Goal: Task Accomplishment & Management: Complete application form

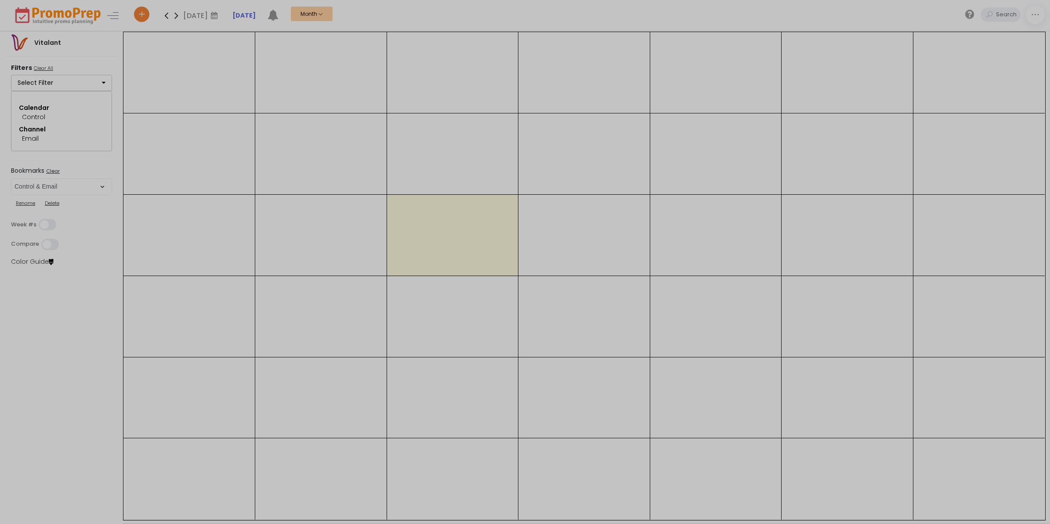
select select "286"
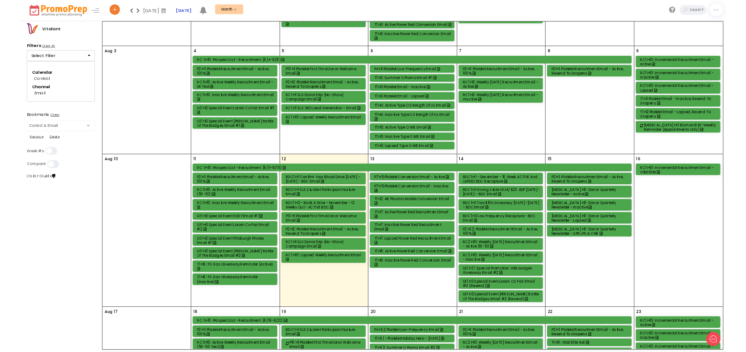
scroll to position [439, 0]
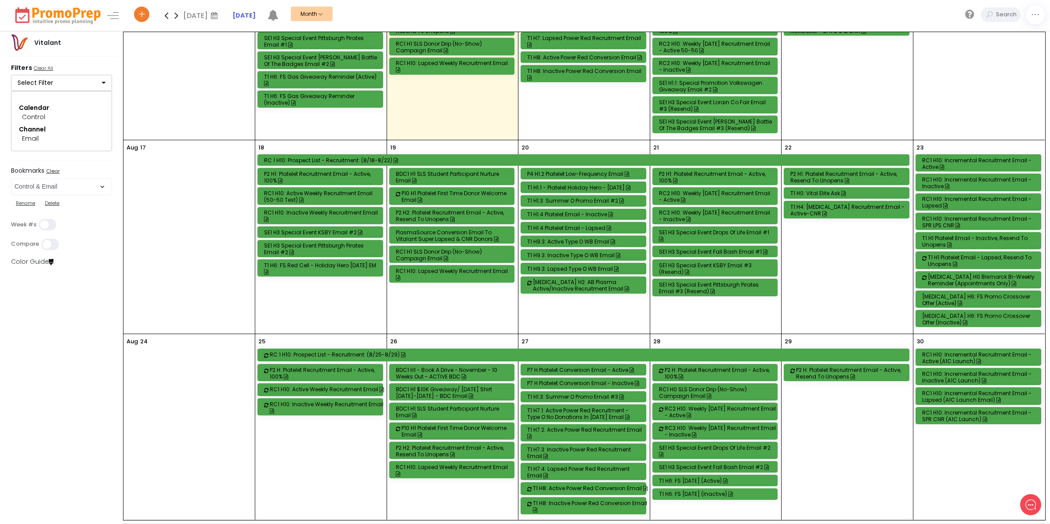
click at [959, 362] on div "RC1 H10: Incremental Recruitment Email - Active (A1C Launch)" at bounding box center [979, 357] width 115 height 13
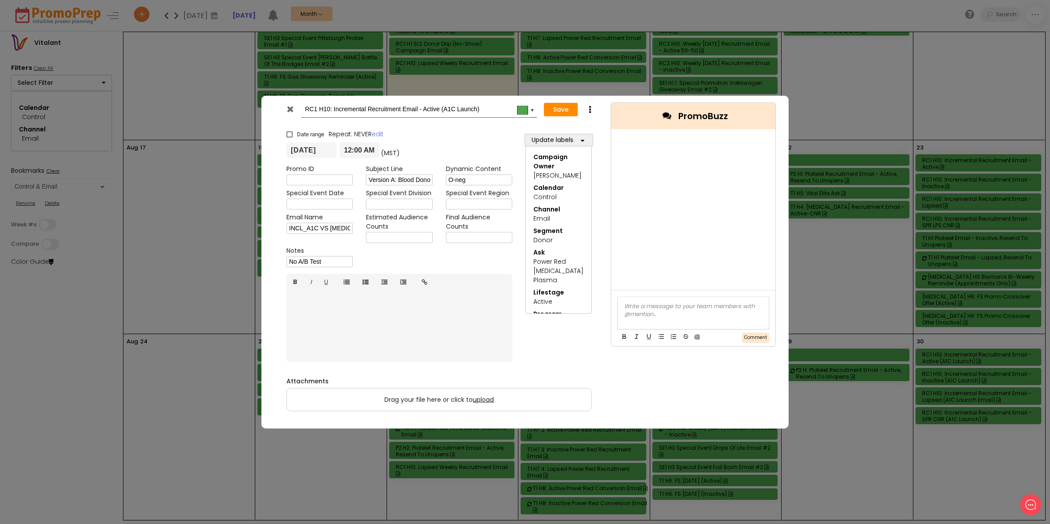
click at [291, 106] on icon at bounding box center [290, 109] width 7 height 9
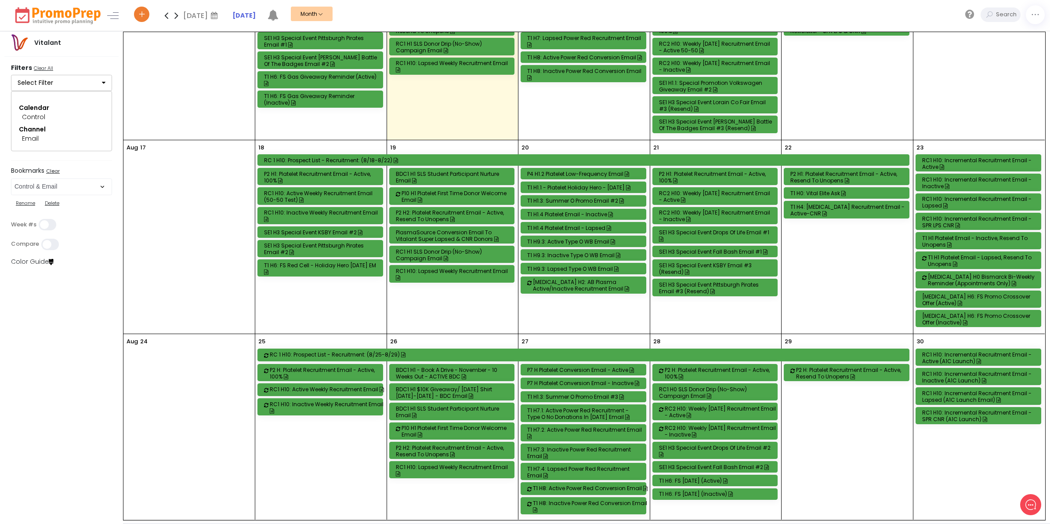
click at [959, 380] on div "RC1 H10: Incremental Recruitment Email - Inactive (A1C Launch)" at bounding box center [979, 376] width 115 height 13
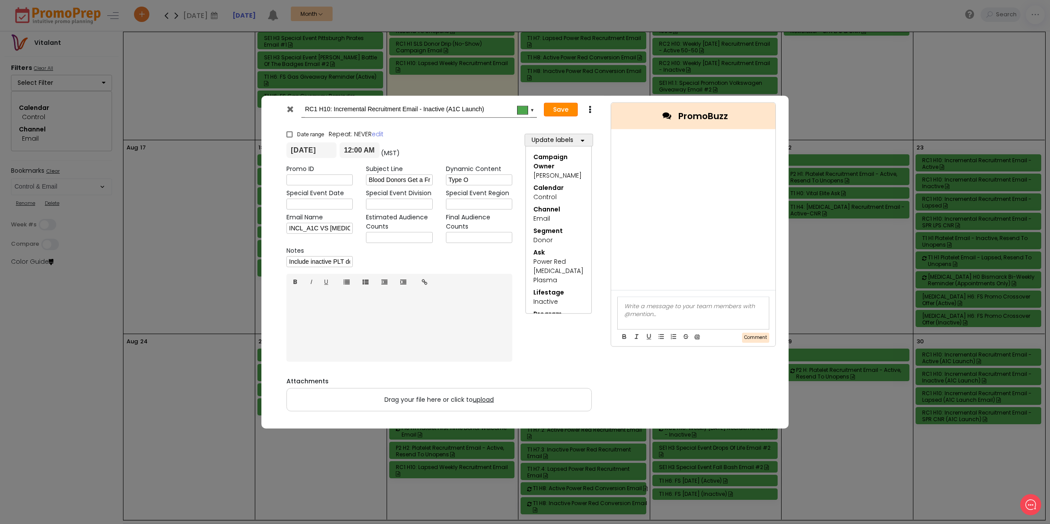
click at [554, 109] on button "Save" at bounding box center [561, 109] width 34 height 14
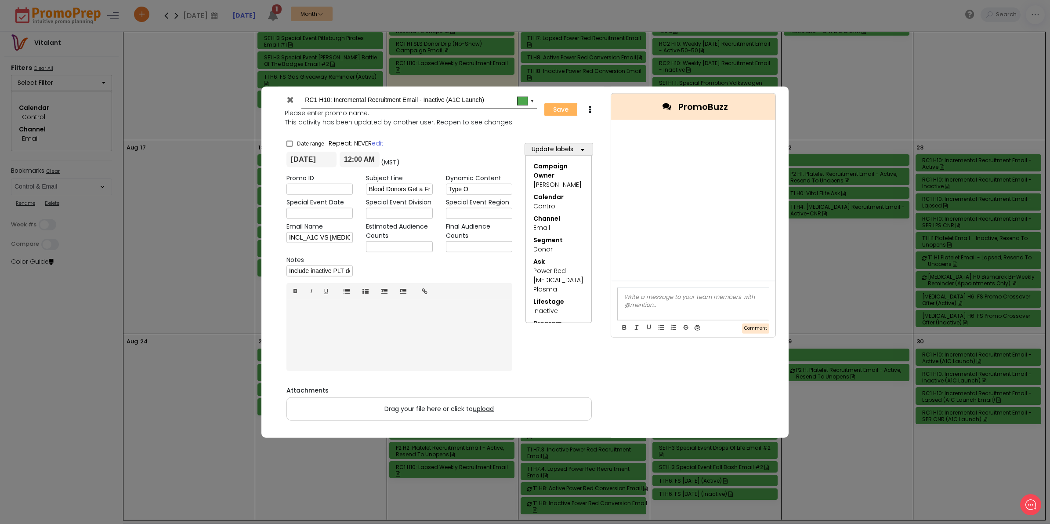
type input "[DATE]"
type input "00:00"
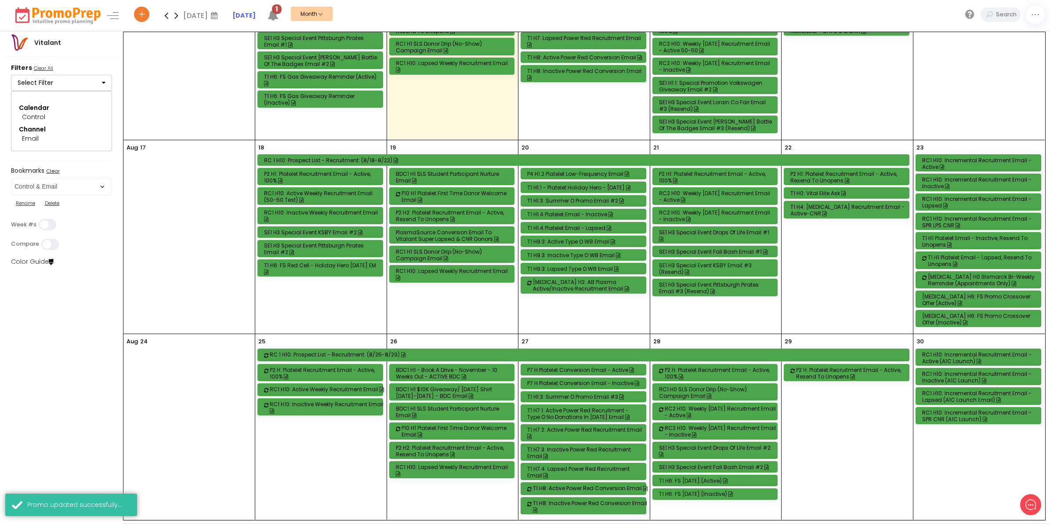
click at [983, 361] on div "RC1 H10: Incremental Recruitment Email - Active (A1C Launch)" at bounding box center [979, 357] width 115 height 13
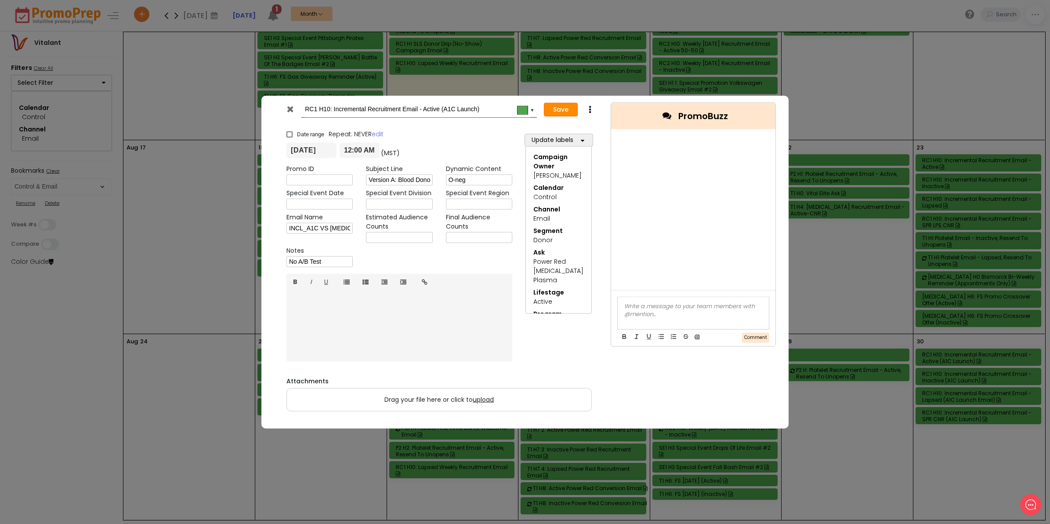
click at [555, 108] on button "Save" at bounding box center [561, 109] width 34 height 14
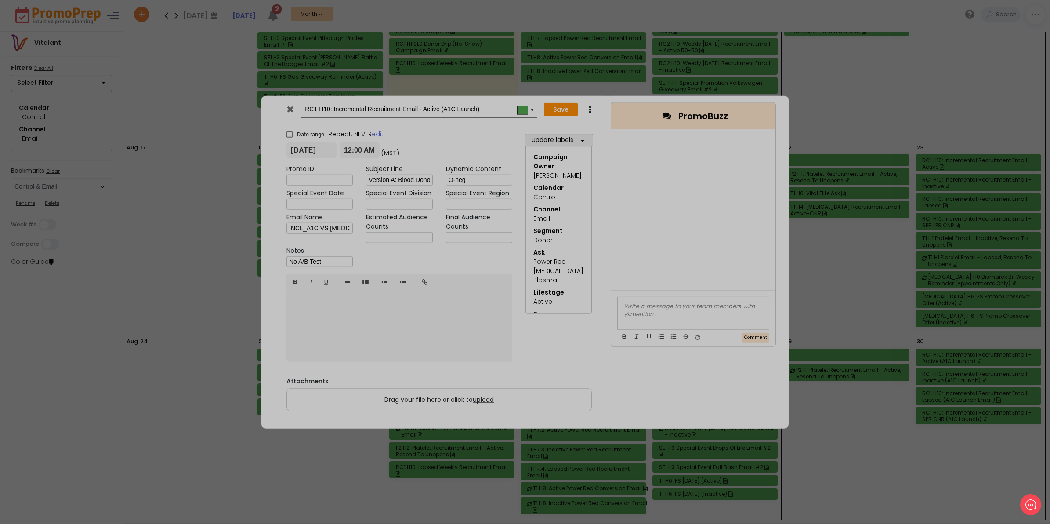
type input "[DATE]"
type input "00:00"
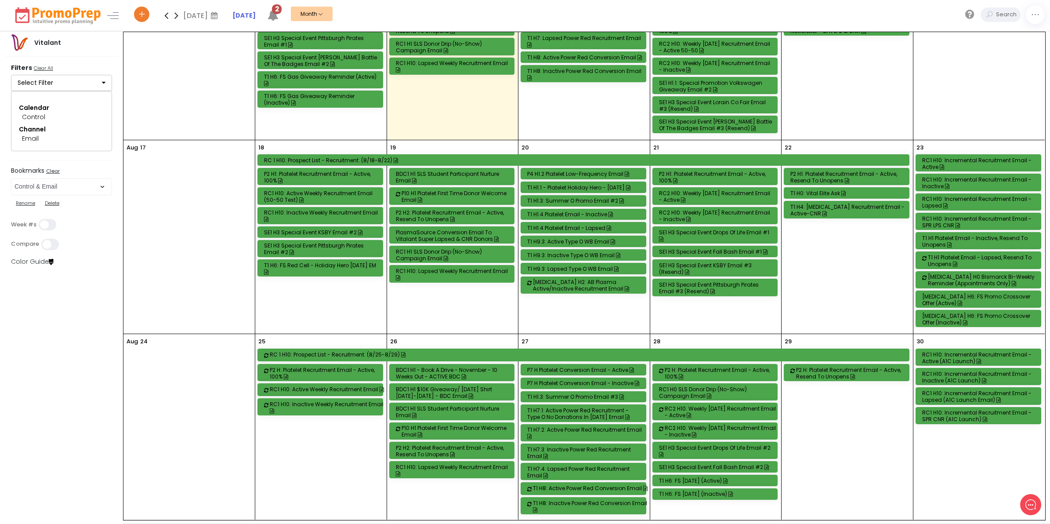
click at [978, 401] on div "RC1 H10: Incremental Recruitment Email - Lapsed (A1C Launch Email)" at bounding box center [979, 396] width 115 height 13
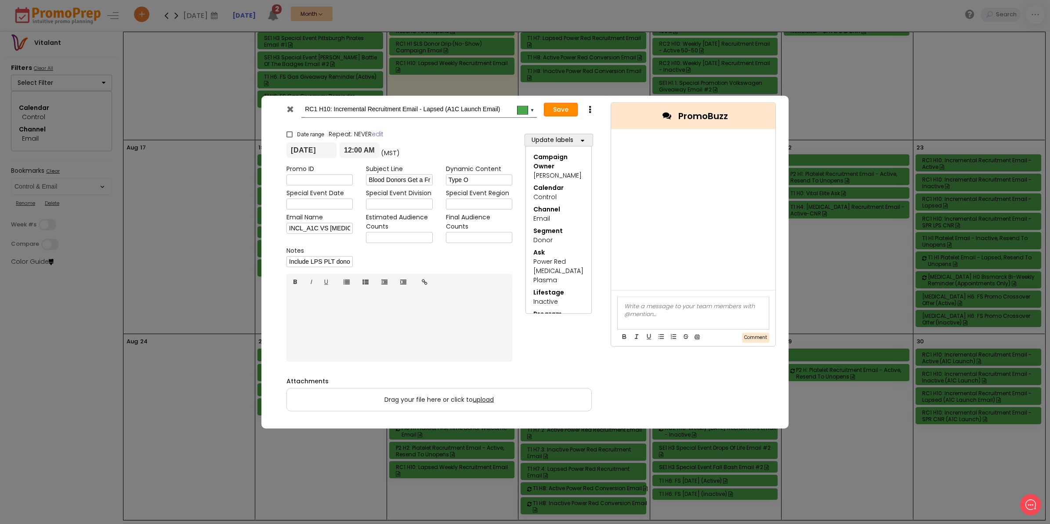
click at [561, 111] on button "Save" at bounding box center [561, 109] width 34 height 14
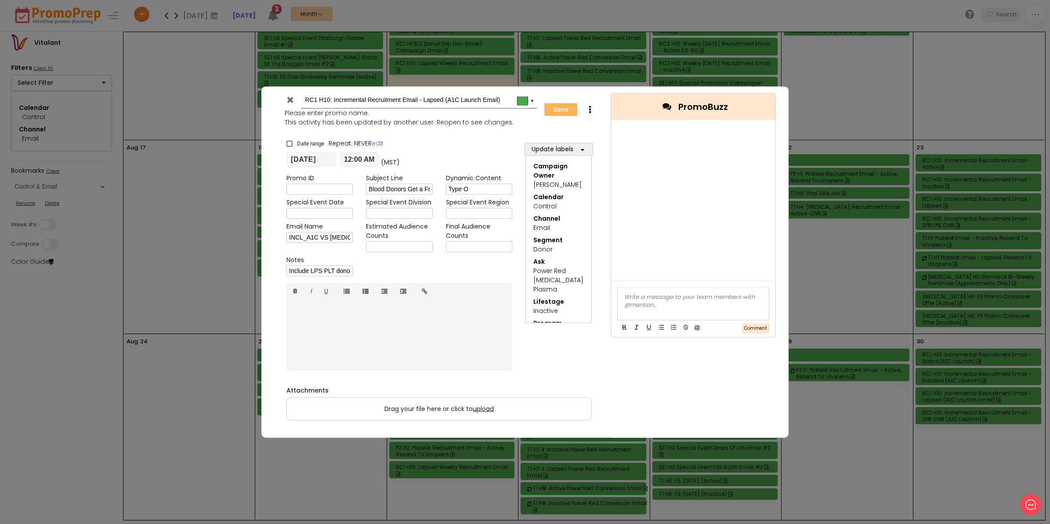
type input "[DATE]"
type input "00:00"
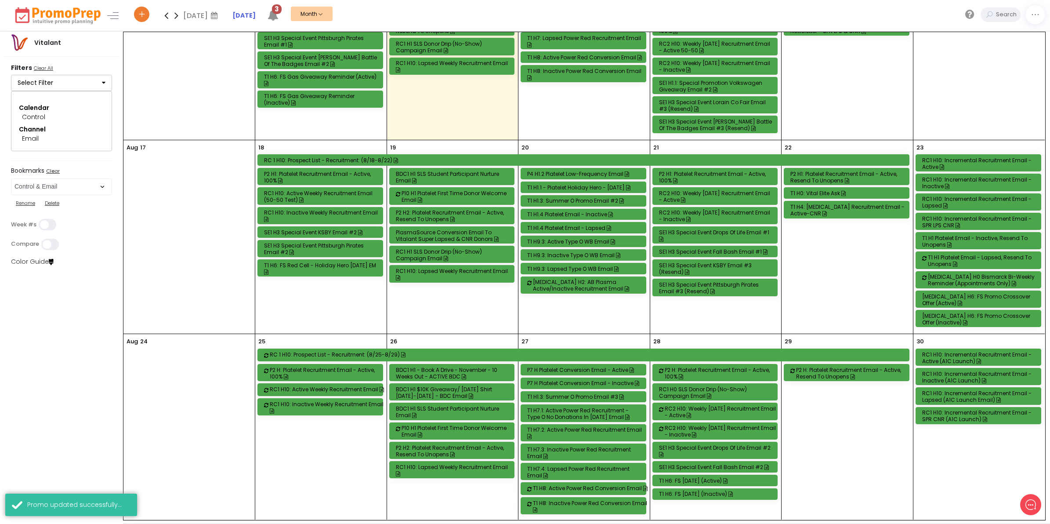
click at [960, 379] on div "RC1 H10: Incremental Recruitment Email - Inactive (A1C Launch)" at bounding box center [979, 376] width 115 height 13
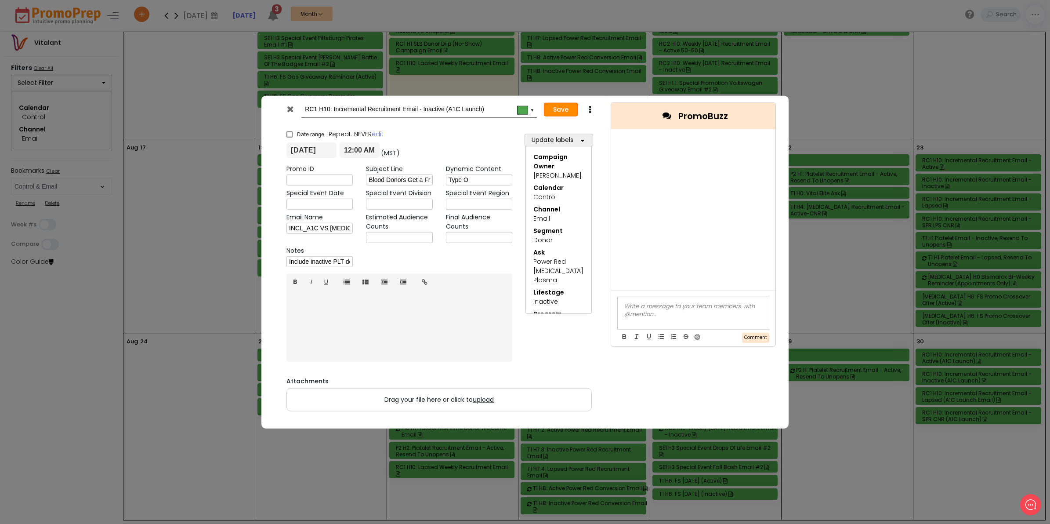
click at [564, 107] on button "Save" at bounding box center [561, 109] width 34 height 14
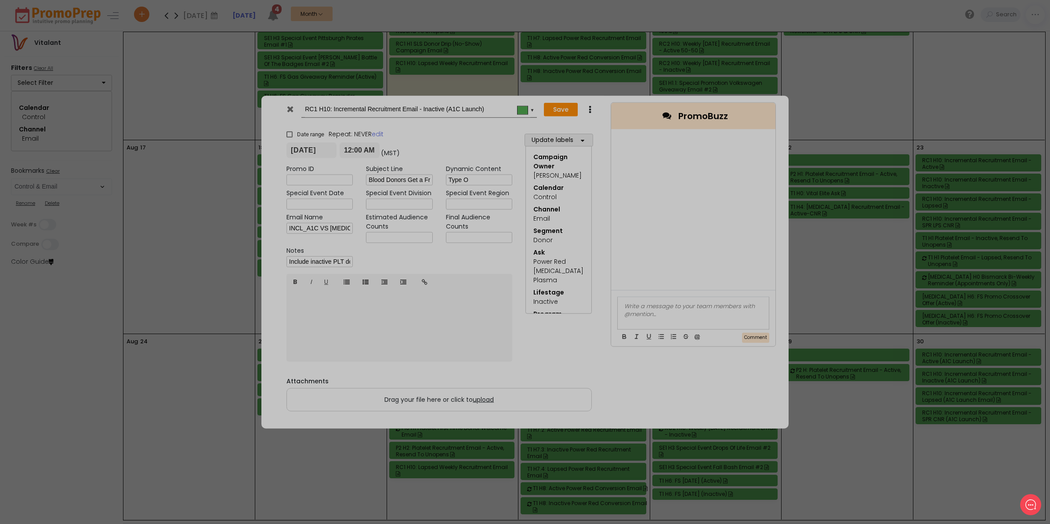
type input "[DATE]"
type input "00:00"
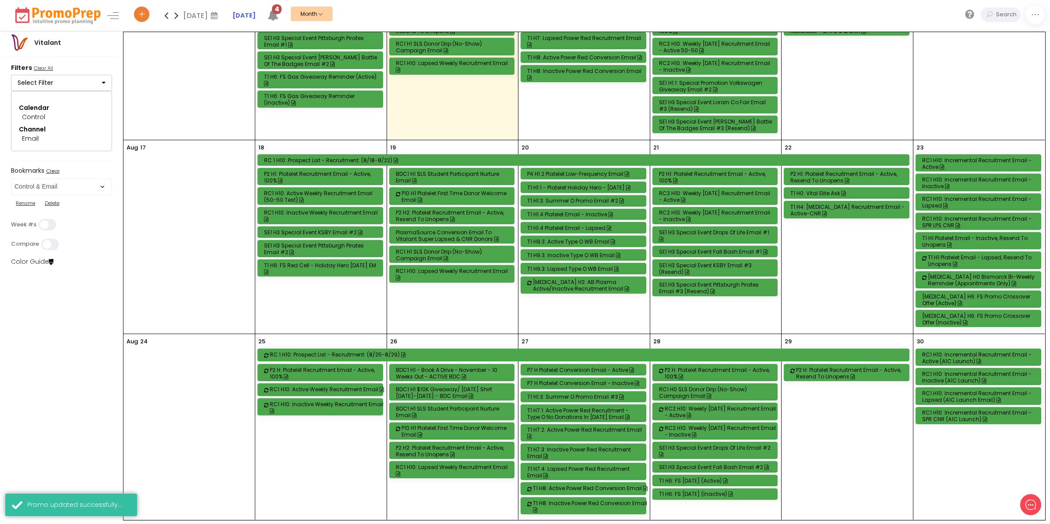
click at [981, 422] on div "RC1 H10: Incremental Recruitment Email - SPR CNR (A1C Launch)" at bounding box center [979, 415] width 115 height 13
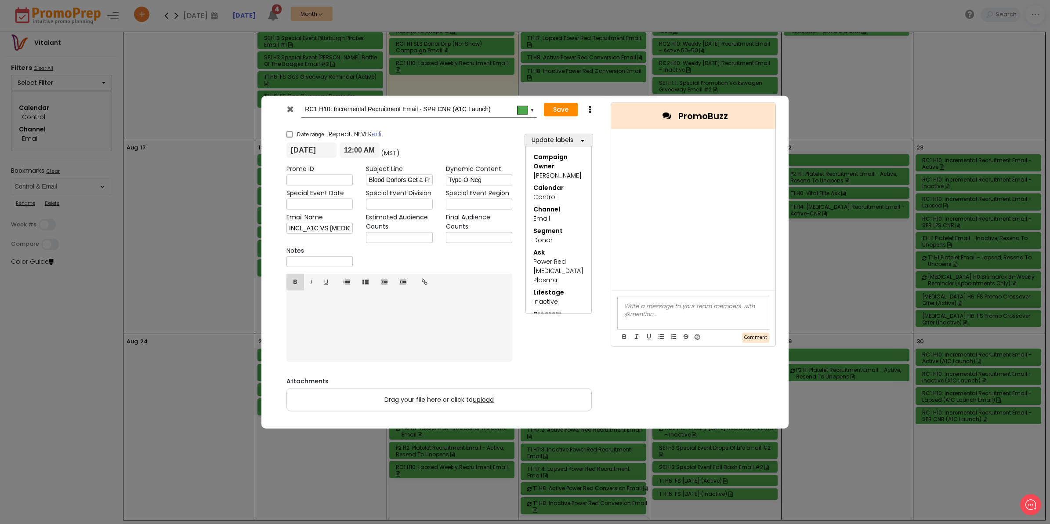
click at [291, 281] on link "B" at bounding box center [295, 282] width 18 height 17
click at [557, 110] on button "Save" at bounding box center [561, 109] width 34 height 14
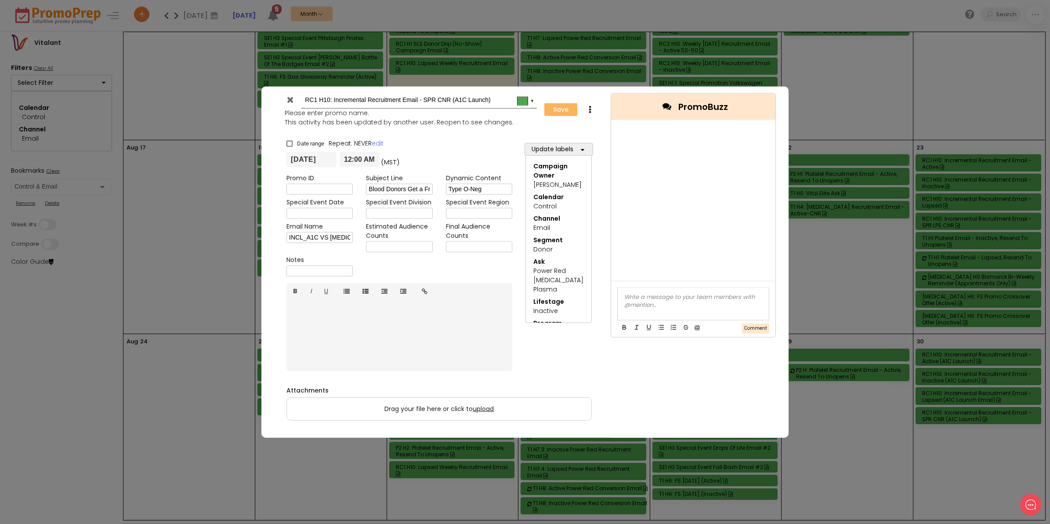
type input "[DATE]"
type input "00:00"
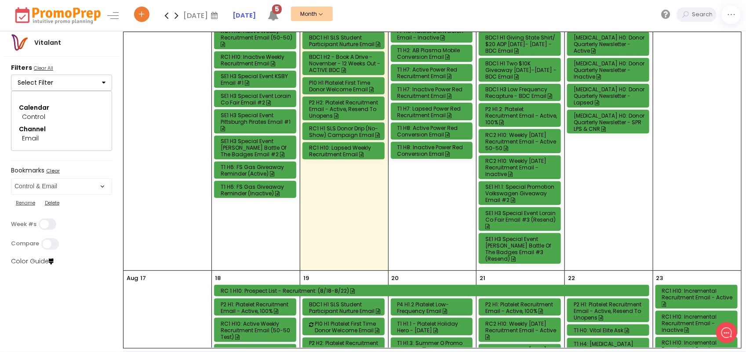
scroll to position [439, 0]
